Goal: Task Accomplishment & Management: Use online tool/utility

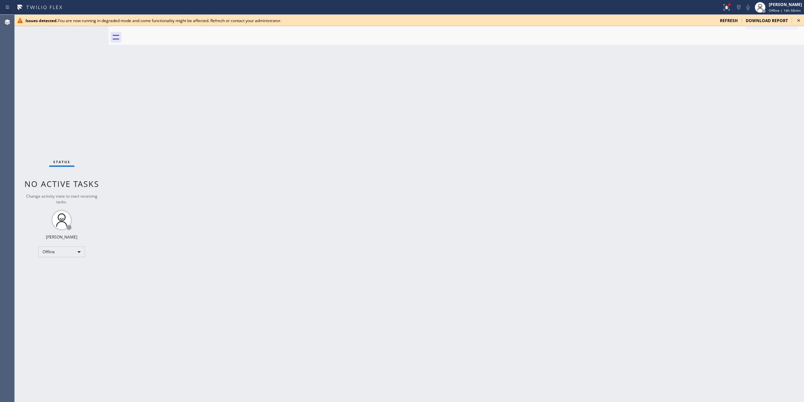
click at [799, 22] on icon at bounding box center [798, 20] width 8 height 8
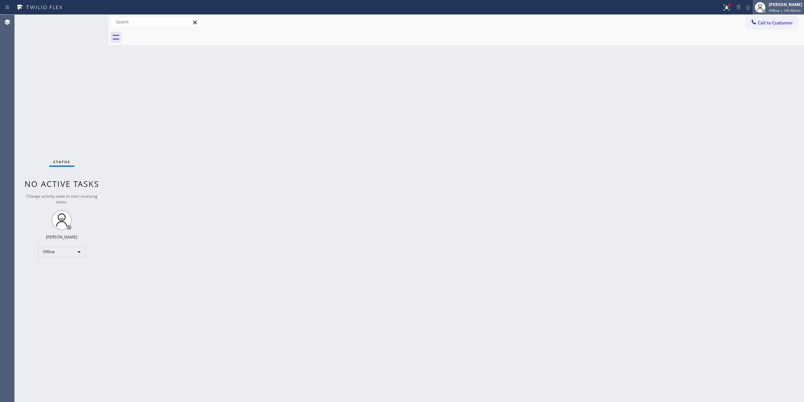
click at [794, 11] on span "Offline | 14h 58min" at bounding box center [784, 10] width 32 height 5
click at [762, 48] on button "Unavailable" at bounding box center [770, 44] width 67 height 9
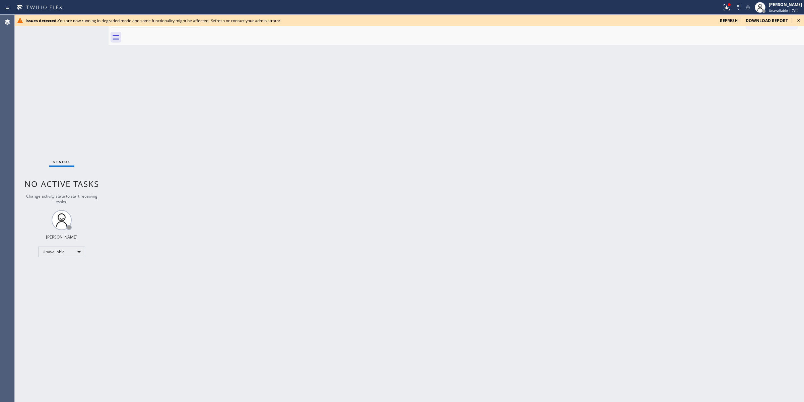
click at [801, 21] on icon at bounding box center [798, 20] width 8 height 8
click at [798, 19] on icon at bounding box center [798, 20] width 8 height 8
drag, startPoint x: 757, startPoint y: 64, endPoint x: 779, endPoint y: 39, distance: 33.9
click at [768, 54] on div "Back to Dashboard Change Sender ID Customers Technicians Select a contact Outbo…" at bounding box center [455, 208] width 695 height 387
click at [799, 20] on icon at bounding box center [798, 20] width 3 height 3
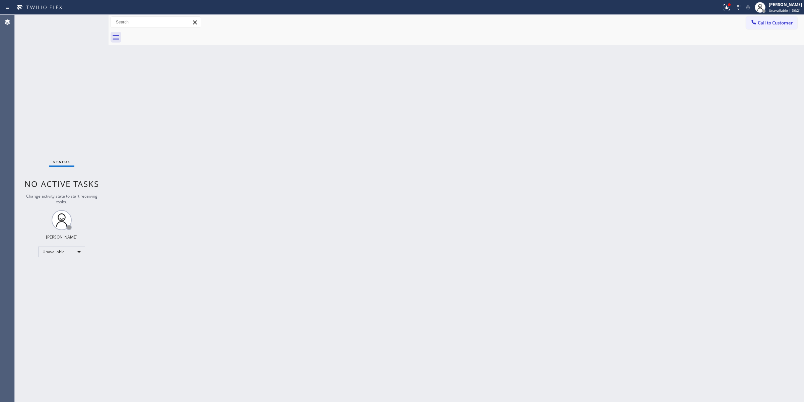
drag, startPoint x: 727, startPoint y: 67, endPoint x: 731, endPoint y: 62, distance: 6.2
click at [727, 67] on div "Back to Dashboard Change Sender ID Customers Technicians Select a contact Outbo…" at bounding box center [455, 208] width 695 height 387
drag, startPoint x: 751, startPoint y: 24, endPoint x: 717, endPoint y: 40, distance: 37.9
click at [750, 24] on icon at bounding box center [753, 22] width 7 height 7
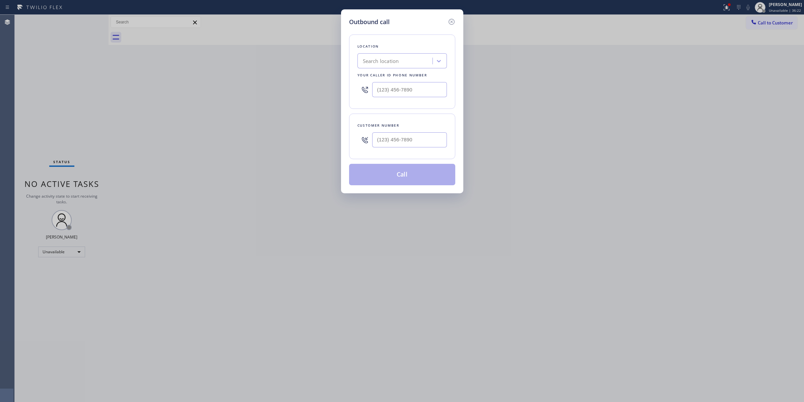
drag, startPoint x: 408, startPoint y: 132, endPoint x: 404, endPoint y: 139, distance: 9.0
click at [406, 135] on div at bounding box center [409, 140] width 75 height 22
paste input "714) 528-8455"
click at [404, 139] on input "(___) ___-____" at bounding box center [409, 139] width 75 height 15
type input "(714) 528-8455"
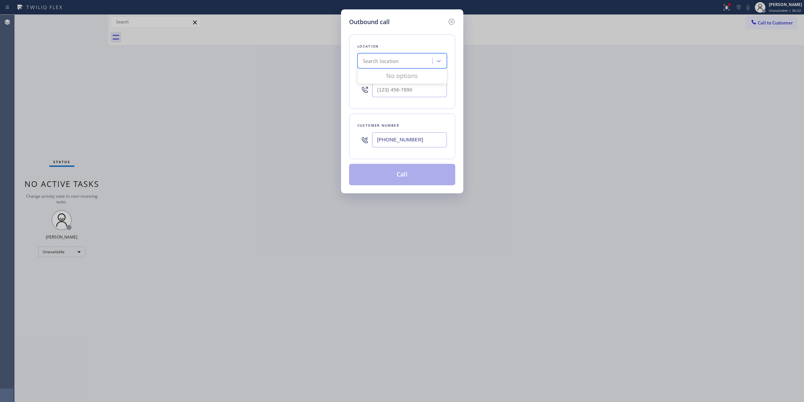
click at [404, 61] on div "Search location" at bounding box center [395, 61] width 73 height 12
type input "thermador"
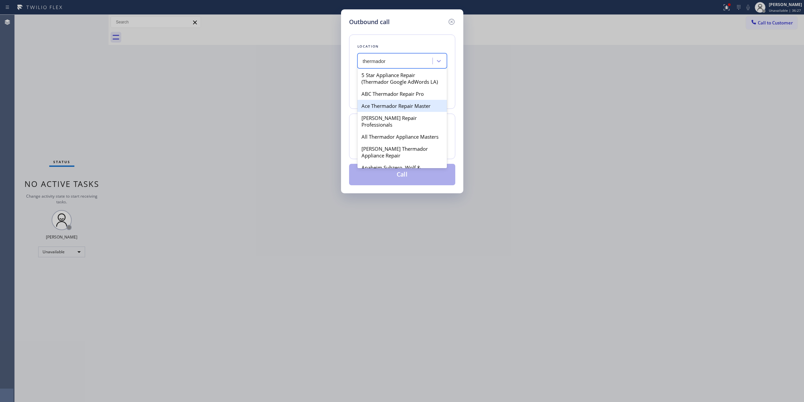
click at [383, 112] on div "Ace Thermador Repair Master" at bounding box center [401, 106] width 89 height 12
type input "(213) 988-6953"
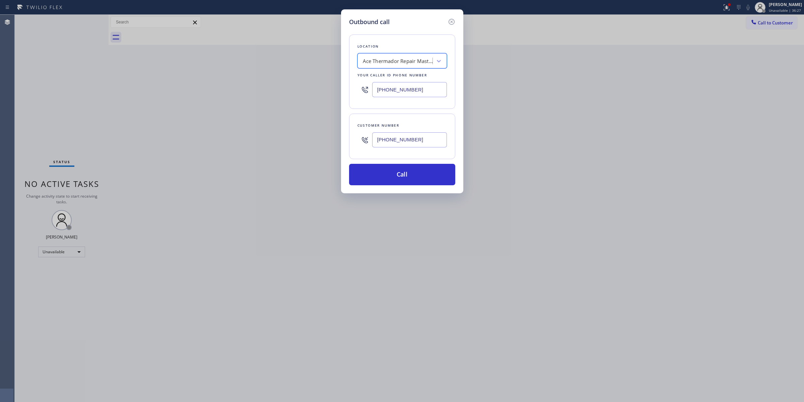
click at [402, 138] on input "(714) 528-8455" at bounding box center [409, 139] width 75 height 15
click at [405, 175] on button "Call" at bounding box center [402, 174] width 106 height 21
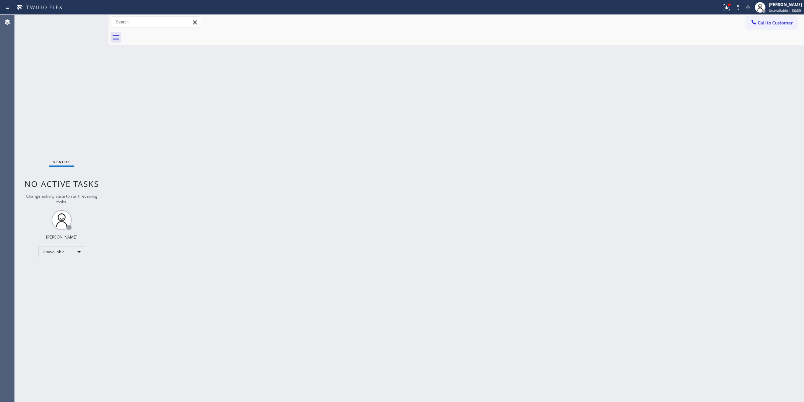
click at [451, 51] on div "Back to Dashboard Change Sender ID Customers Technicians Select a contact Outbo…" at bounding box center [455, 208] width 695 height 387
click at [421, 77] on div "Back to Dashboard Change Sender ID Customers Technicians Select a contact Outbo…" at bounding box center [455, 208] width 695 height 387
drag, startPoint x: 735, startPoint y: 62, endPoint x: 749, endPoint y: 39, distance: 27.3
click at [741, 54] on div "Back to Dashboard Change Sender ID Customers Technicians Select a contact Outbo…" at bounding box center [455, 208] width 695 height 387
click at [762, 23] on span "Call to Customer" at bounding box center [774, 23] width 35 height 6
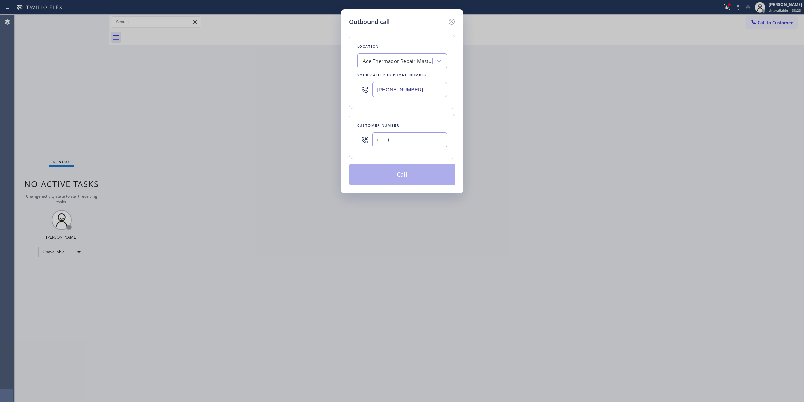
paste input "714) 528-8455"
click at [409, 143] on input "(714) 528-8455" at bounding box center [409, 139] width 75 height 15
type input "(714) 528-8455"
click at [416, 175] on button "Call" at bounding box center [402, 174] width 106 height 21
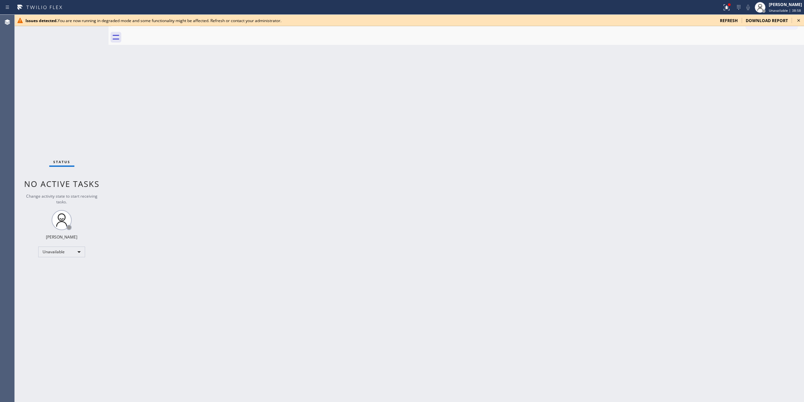
click at [782, 146] on div "Back to Dashboard Change Sender ID Customers Technicians Select a contact Outbo…" at bounding box center [455, 208] width 695 height 387
click at [798, 19] on icon at bounding box center [798, 20] width 8 height 8
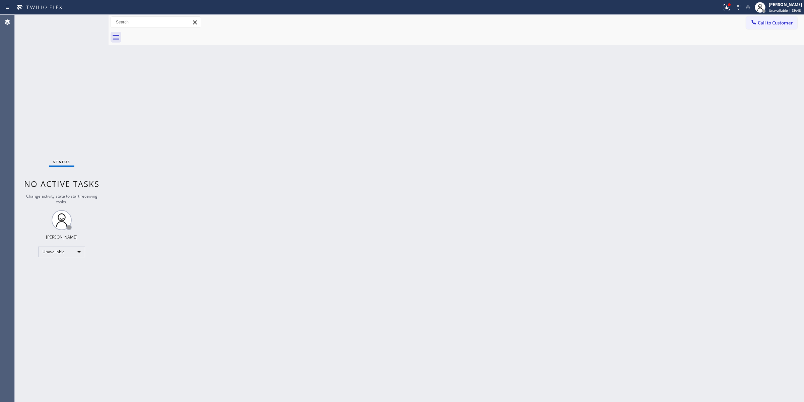
drag, startPoint x: 773, startPoint y: 91, endPoint x: 774, endPoint y: 80, distance: 11.1
click at [773, 83] on div "Back to Dashboard Change Sender ID Customers Technicians Select a contact Outbo…" at bounding box center [455, 208] width 695 height 387
click at [769, 27] on button "Call to Customer" at bounding box center [771, 22] width 51 height 13
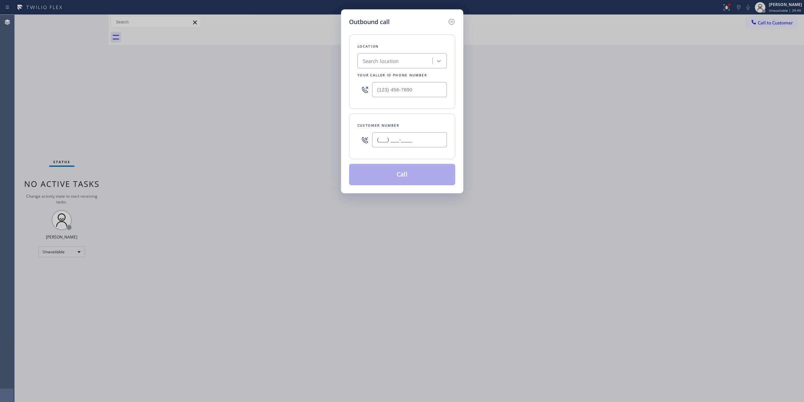
paste input "805) 593-3907"
click at [422, 138] on input "[PHONE_NUMBER]" at bounding box center [409, 139] width 75 height 15
type input "[PHONE_NUMBER]"
click at [421, 56] on div "Search location" at bounding box center [395, 61] width 73 height 12
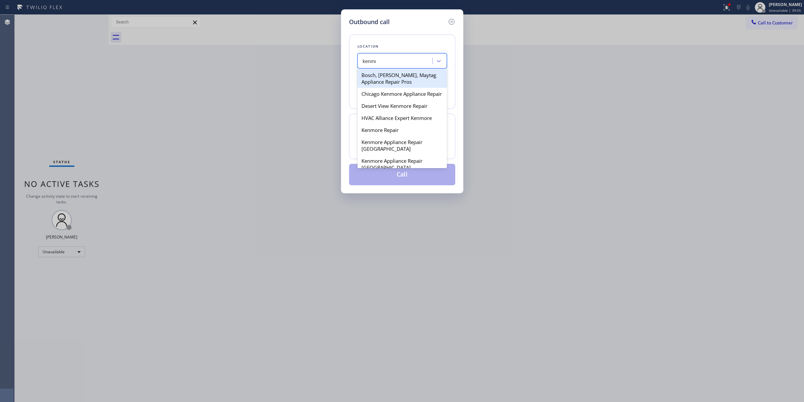
type input "kenmore"
click at [374, 100] on div "Chicago Kenmore Appliance Repair" at bounding box center [401, 94] width 89 height 12
type input "(224) 803-2749"
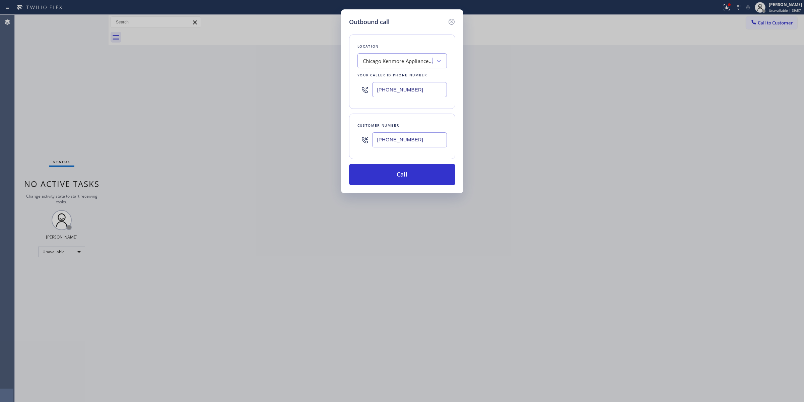
click at [396, 136] on input "(805) 593-3907" at bounding box center [409, 139] width 75 height 15
click at [397, 180] on button "Call" at bounding box center [402, 174] width 106 height 21
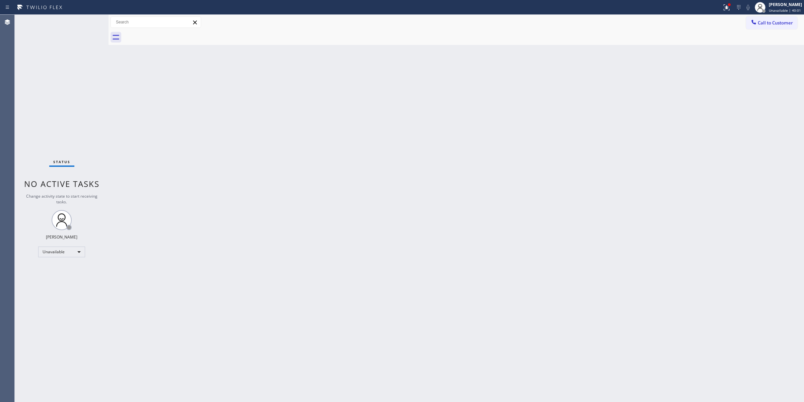
click at [756, 89] on div "Back to Dashboard Change Sender ID Customers Technicians Select a contact Outbo…" at bounding box center [455, 208] width 695 height 387
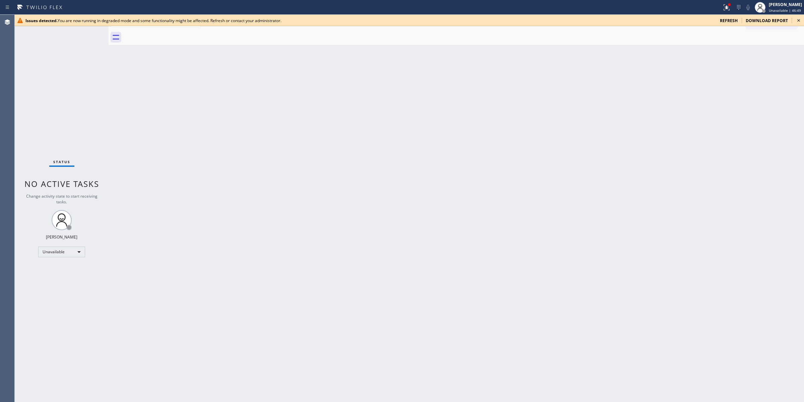
click at [800, 18] on icon at bounding box center [798, 20] width 8 height 8
